Goal: Check status: Check status

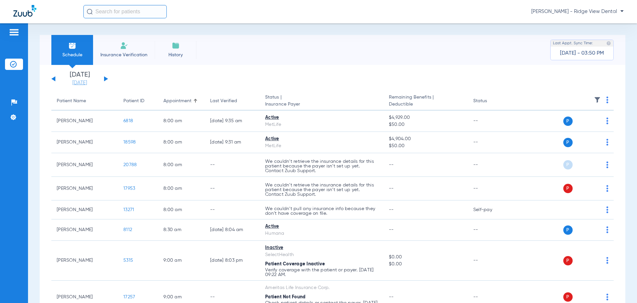
click at [84, 81] on link "[DATE]" at bounding box center [80, 83] width 40 height 7
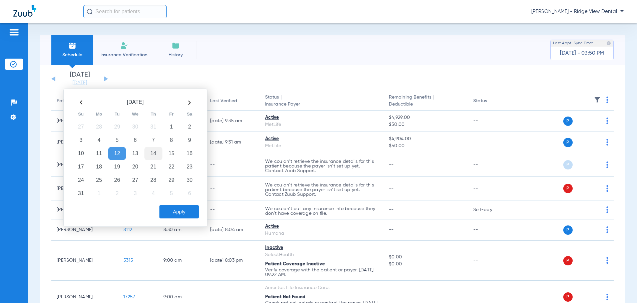
click at [151, 152] on td "14" at bounding box center [153, 153] width 18 height 13
click at [175, 211] on button "Apply" at bounding box center [178, 211] width 39 height 13
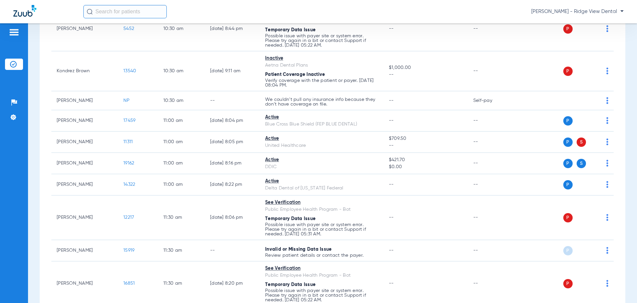
scroll to position [600, 0]
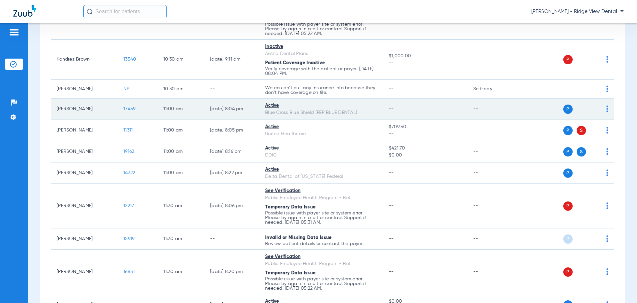
click at [129, 108] on span "17459" at bounding box center [129, 109] width 12 height 5
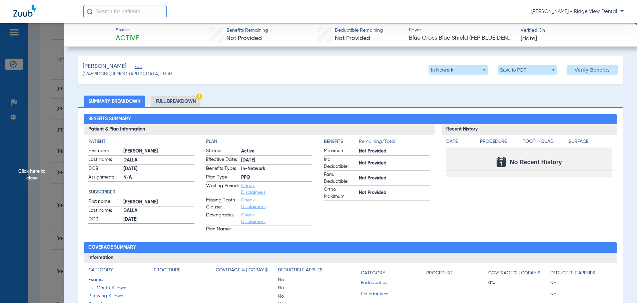
click at [27, 179] on span "Click here to close" at bounding box center [32, 174] width 64 height 303
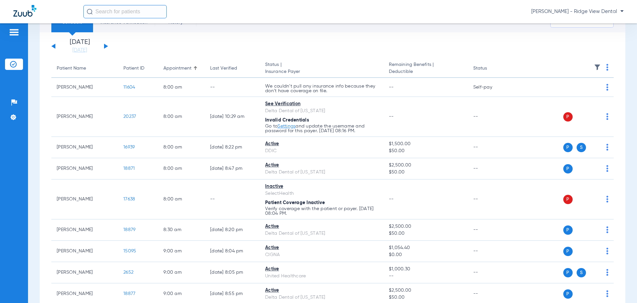
scroll to position [0, 0]
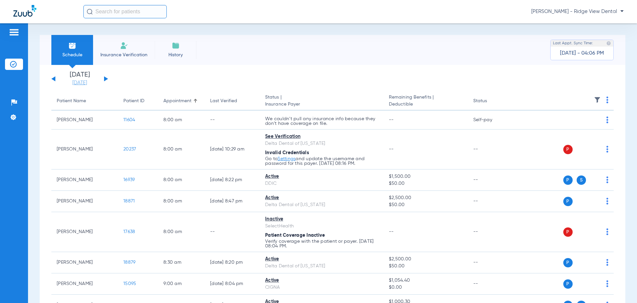
click at [80, 81] on link "[DATE]" at bounding box center [80, 83] width 40 height 7
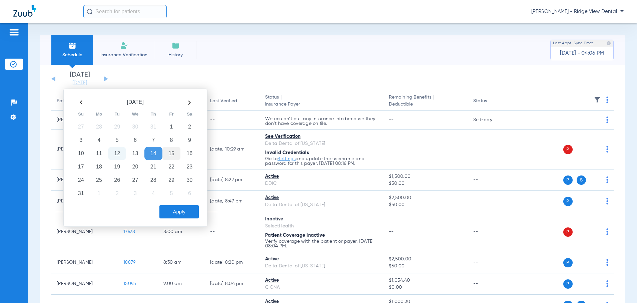
click at [170, 155] on td "15" at bounding box center [171, 153] width 18 height 13
click at [183, 211] on button "Apply" at bounding box center [178, 211] width 39 height 13
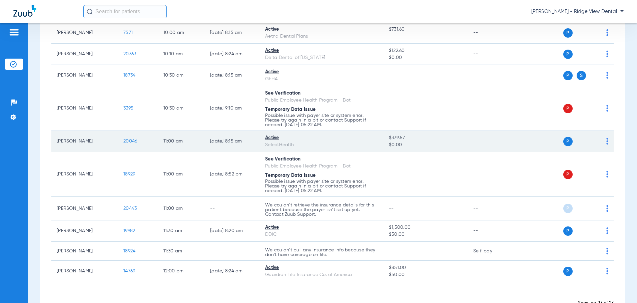
scroll to position [453, 0]
